Goal: Check status: Check status

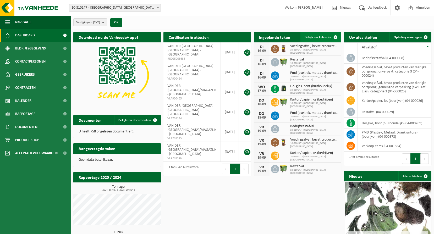
drag, startPoint x: 325, startPoint y: 35, endPoint x: 324, endPoint y: 38, distance: 3.9
click at [325, 35] on link "Bekijk uw kalender" at bounding box center [320, 37] width 40 height 10
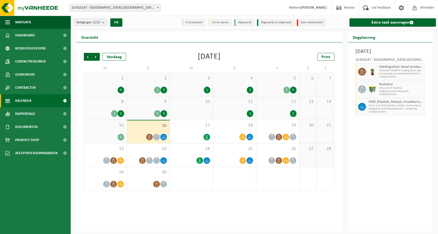
click at [104, 126] on span "15" at bounding box center [105, 125] width 37 height 6
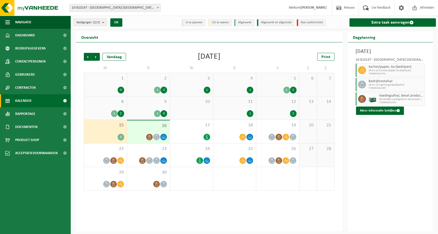
click at [155, 128] on span "16" at bounding box center [149, 126] width 38 height 6
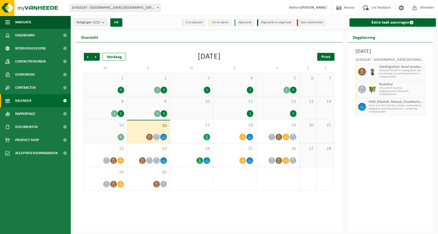
click at [324, 58] on span "Print" at bounding box center [325, 57] width 9 height 4
click at [401, 8] on span at bounding box center [401, 7] width 8 height 15
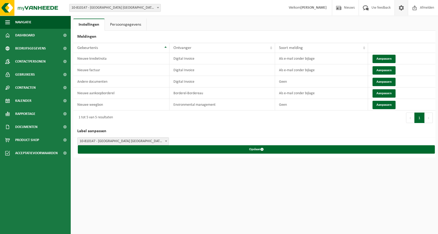
click at [126, 28] on link "Persoonsgegevens" at bounding box center [126, 25] width 42 height 12
